Goal: Navigation & Orientation: Find specific page/section

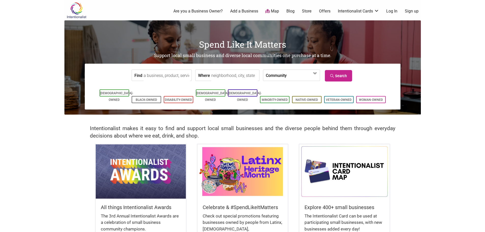
click at [166, 74] on input "Find" at bounding box center [167, 75] width 47 height 11
type input "puffed"
click at [159, 77] on input "puffed" at bounding box center [167, 75] width 47 height 11
click at [215, 76] on input "Where" at bounding box center [234, 75] width 47 height 11
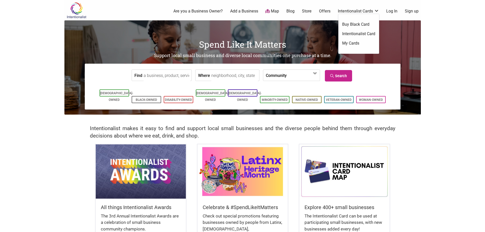
click at [374, 10] on link "Intentionalist Cards" at bounding box center [358, 11] width 41 height 6
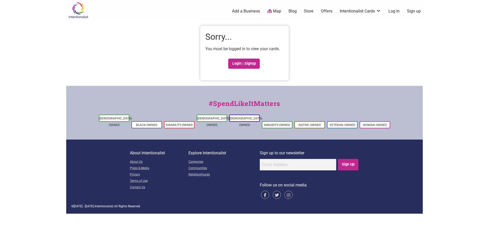
click at [78, 13] on img at bounding box center [78, 10] width 24 height 17
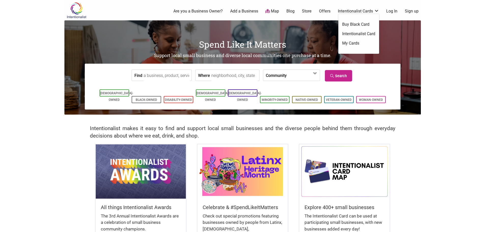
click at [355, 34] on link "Intentionalist Card" at bounding box center [358, 34] width 33 height 6
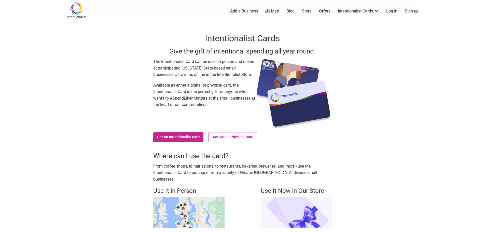
click at [305, 11] on link "Store" at bounding box center [307, 11] width 10 height 6
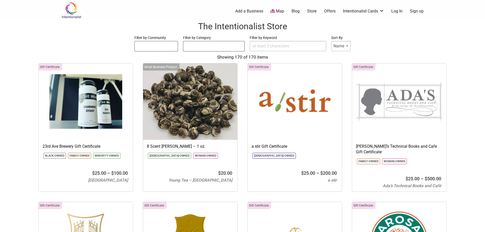
select select
click at [328, 9] on link "Offers" at bounding box center [329, 11] width 11 height 6
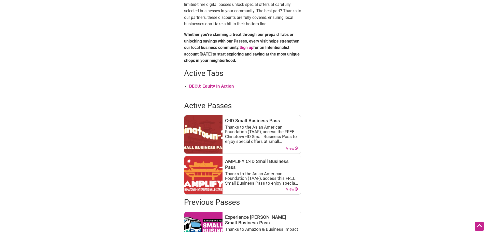
scroll to position [127, 0]
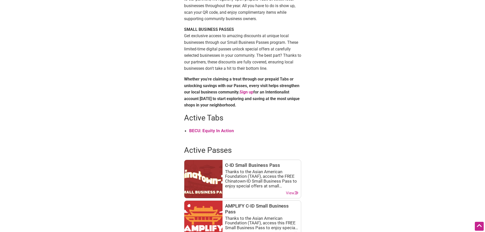
click at [223, 127] on li "BECU: Equity In Action" at bounding box center [245, 130] width 112 height 7
click at [221, 129] on strong "BECU: Equity In Action" at bounding box center [211, 130] width 45 height 5
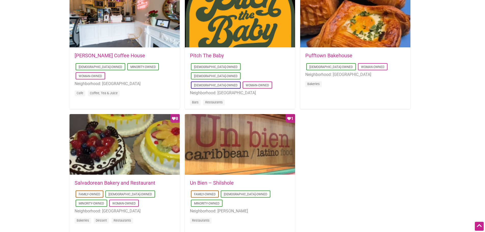
scroll to position [424, 0]
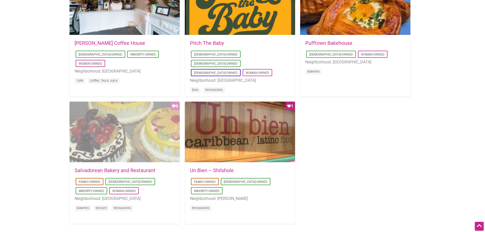
click at [112, 149] on div "Favorite Count 8" at bounding box center [124, 132] width 110 height 61
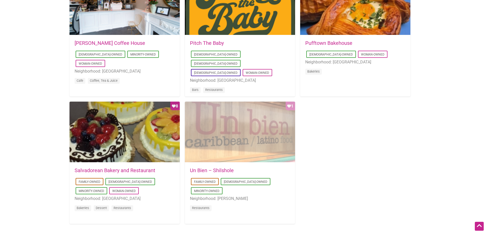
scroll to position [382, 0]
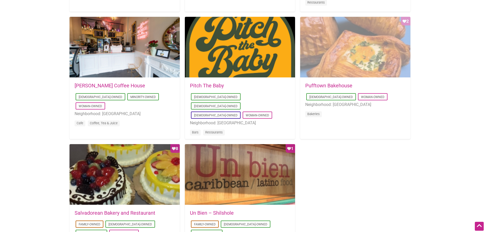
click at [348, 75] on div "Favorite Count 2" at bounding box center [355, 47] width 110 height 61
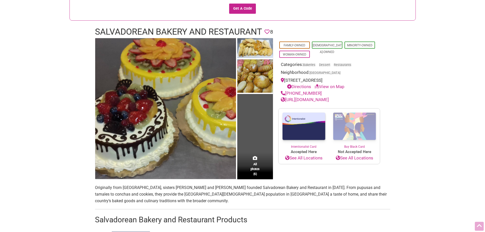
scroll to position [43, 0]
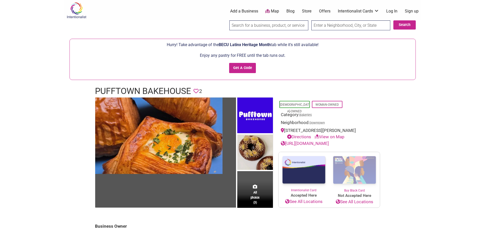
click at [321, 144] on link "[URL][DOMAIN_NAME]" at bounding box center [305, 143] width 48 height 5
